Goal: Task Accomplishment & Management: Use online tool/utility

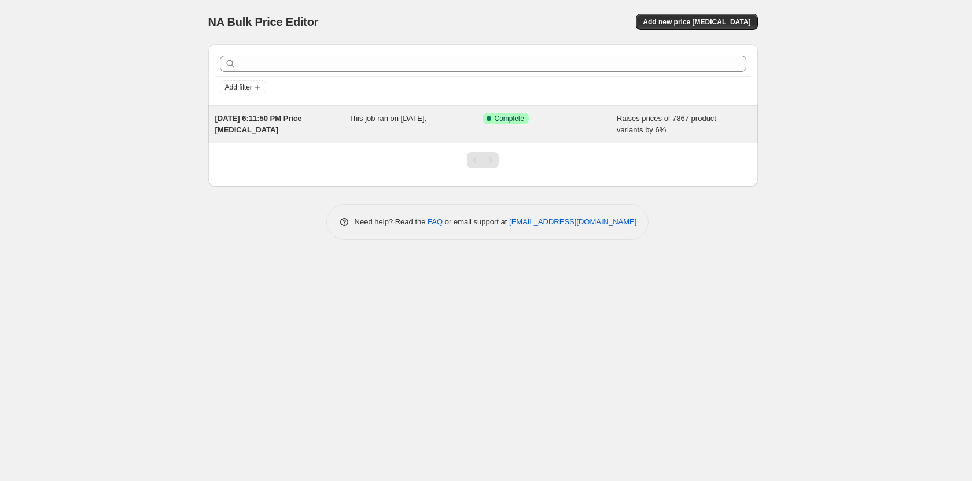
click at [472, 119] on div "This job ran on [DATE]." at bounding box center [416, 124] width 134 height 23
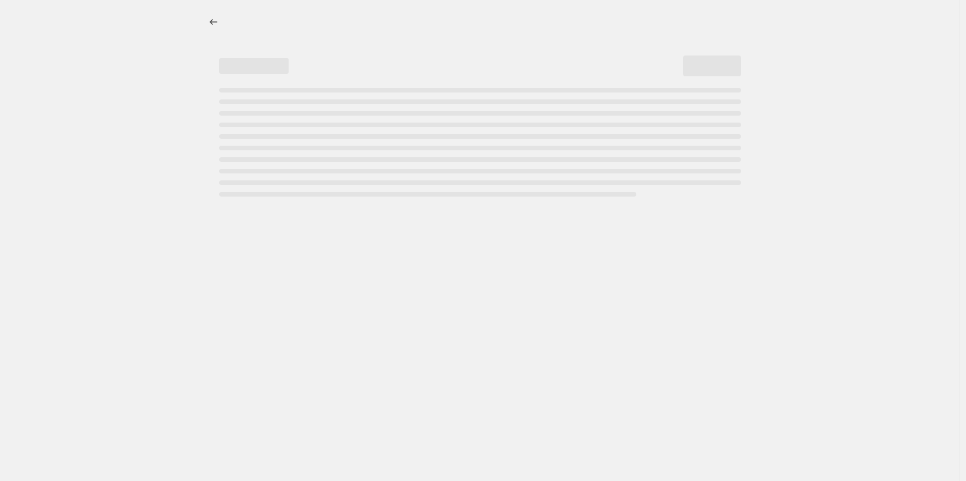
select select "percentage"
select select "remove"
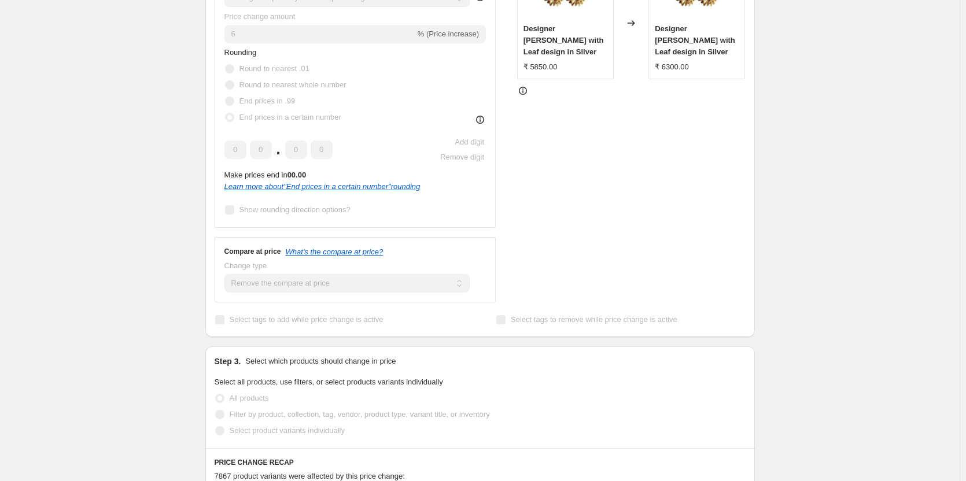
scroll to position [358, 0]
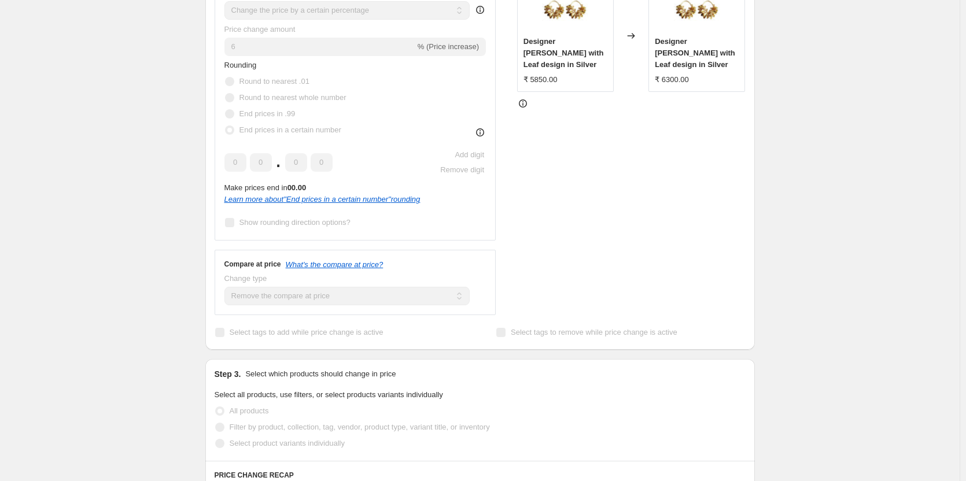
click at [878, 144] on div "[DATE] 6:11:50 PM Price [MEDICAL_DATA]. This page is ready [DATE] 6:11:50 PM Pr…" at bounding box center [480, 300] width 960 height 1316
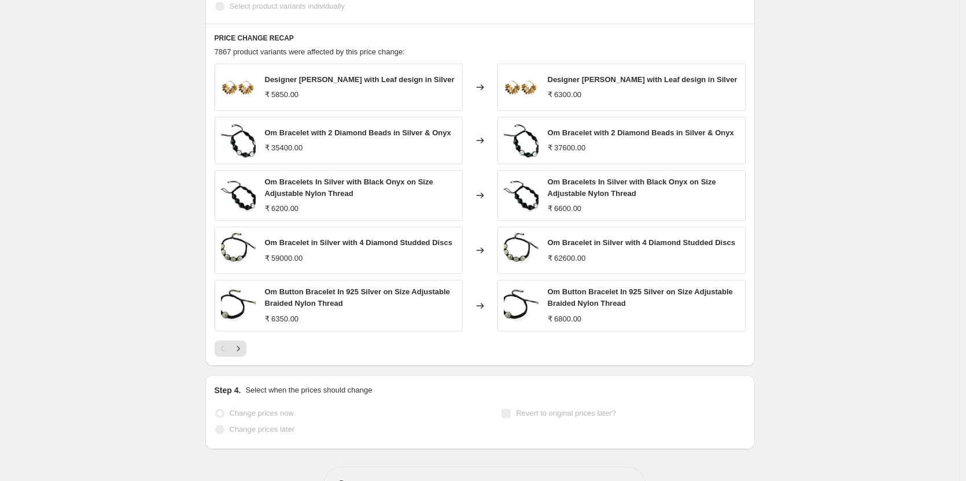
scroll to position [835, 0]
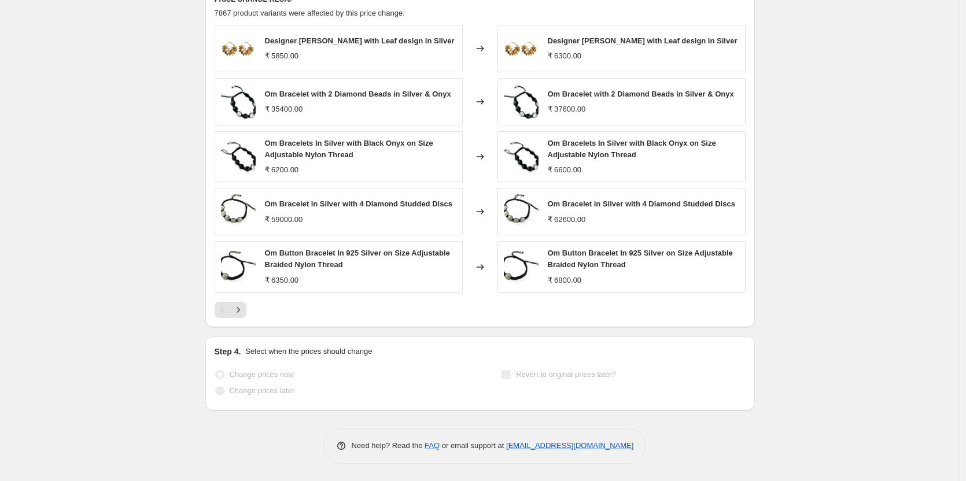
drag, startPoint x: 967, startPoint y: 160, endPoint x: 955, endPoint y: 330, distance: 170.6
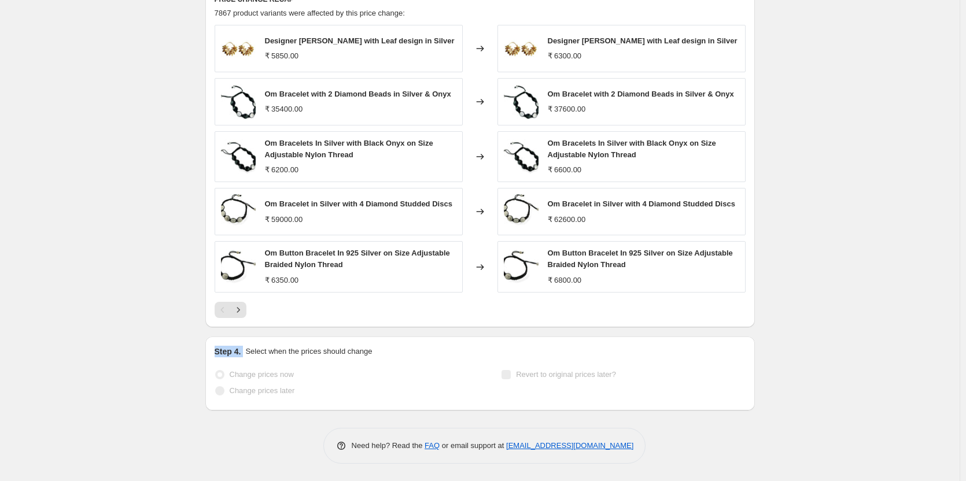
drag, startPoint x: 908, startPoint y: 292, endPoint x: 963, endPoint y: 347, distance: 77.3
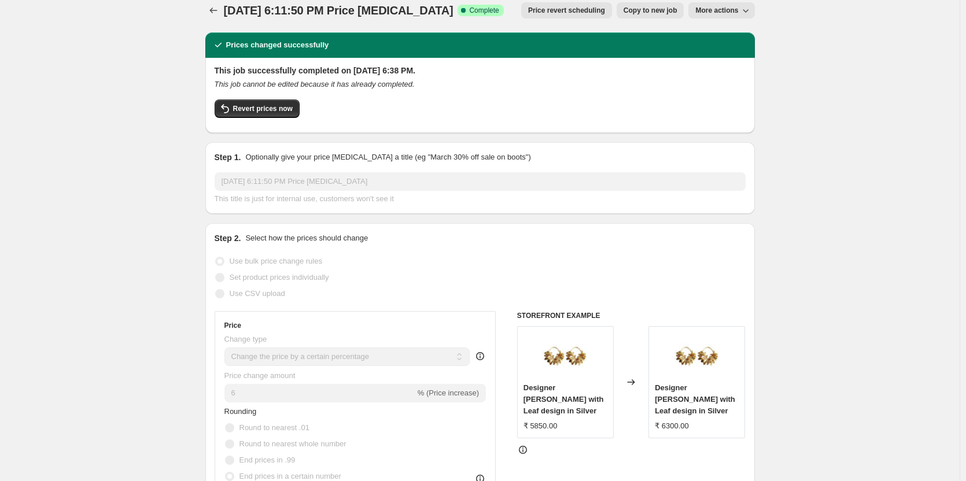
scroll to position [13, 0]
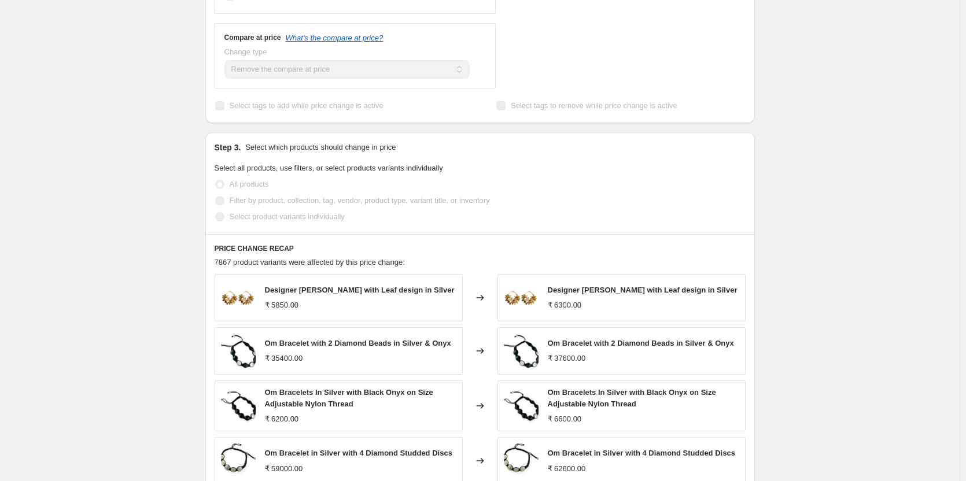
drag, startPoint x: 590, startPoint y: 222, endPoint x: 742, endPoint y: 359, distance: 205.3
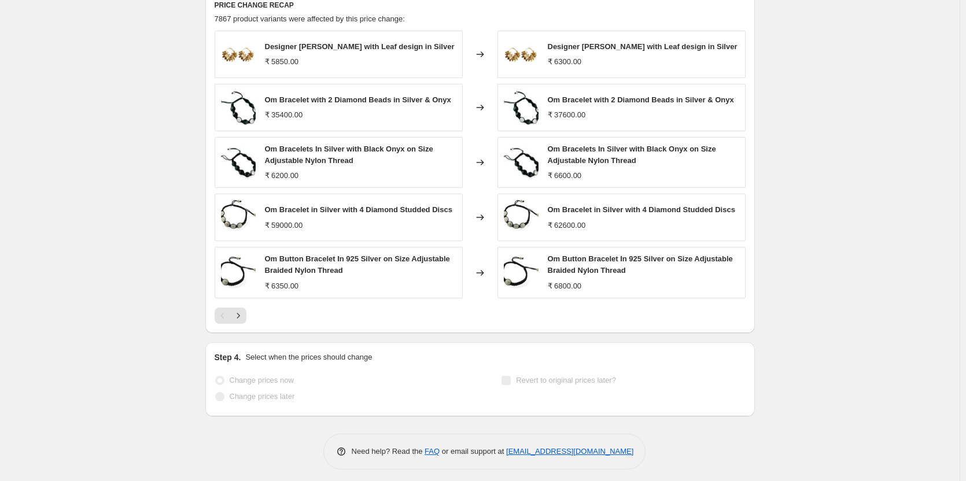
drag, startPoint x: 837, startPoint y: 228, endPoint x: 991, endPoint y: 351, distance: 197.2
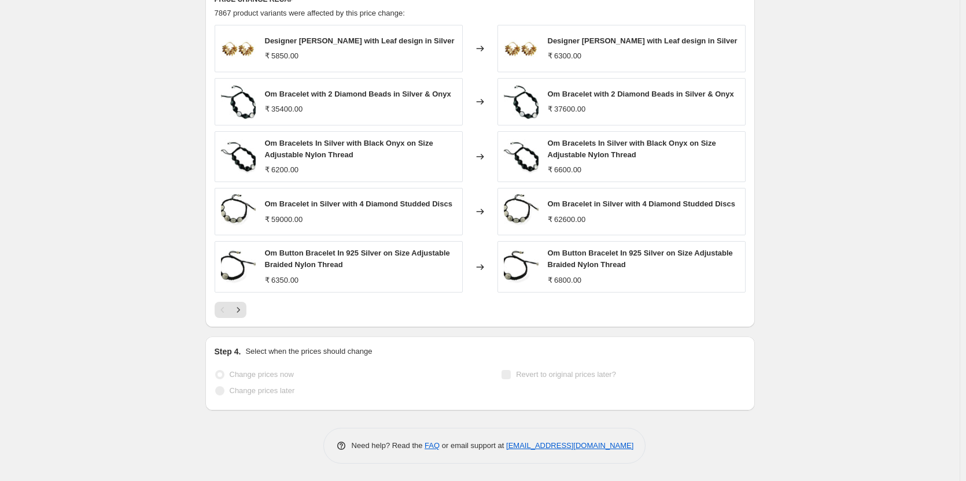
drag, startPoint x: 984, startPoint y: 328, endPoint x: 988, endPoint y: 354, distance: 26.8
